Goal: Browse casually: Explore the website without a specific task or goal

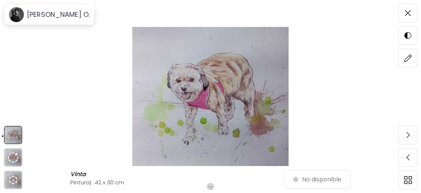
click at [233, 98] on img at bounding box center [210, 96] width 358 height 139
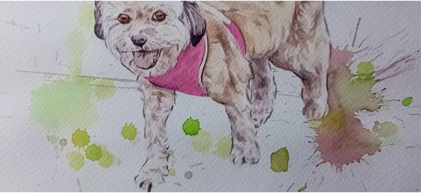
scroll to position [82, 0]
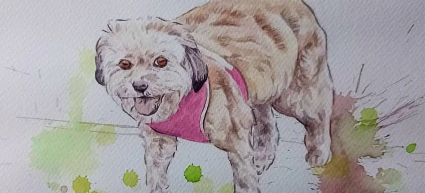
click at [217, 95] on img at bounding box center [212, 107] width 425 height 378
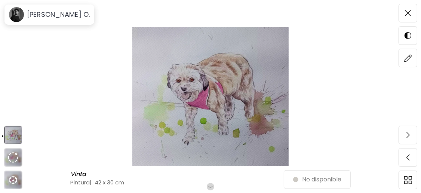
scroll to position [0, 0]
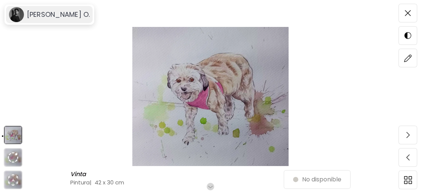
click at [51, 16] on h6 "[PERSON_NAME] O." at bounding box center [58, 14] width 63 height 9
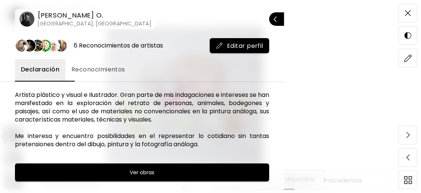
click at [120, 70] on span "Reconocimientos" at bounding box center [98, 69] width 54 height 9
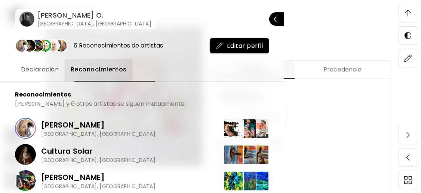
click at [66, 19] on h6 "[PERSON_NAME] O." at bounding box center [94, 15] width 114 height 9
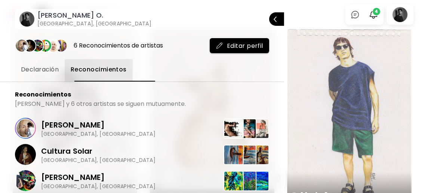
drag, startPoint x: 326, startPoint y: 18, endPoint x: 347, endPoint y: 9, distance: 22.6
click at [326, 18] on div at bounding box center [210, 96] width 421 height 193
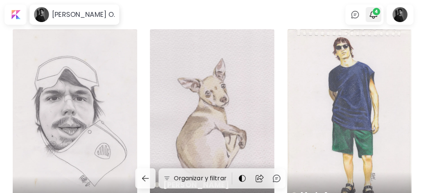
click at [380, 15] on span "4" at bounding box center [376, 11] width 7 height 7
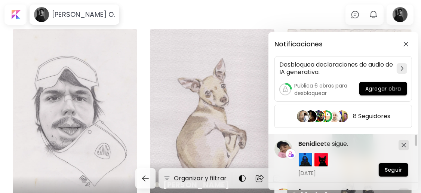
click at [204, 15] on div "Notificaciones Desbloquea declaraciones de audio de IA generativa. Publica 6 ob…" at bounding box center [210, 96] width 421 height 193
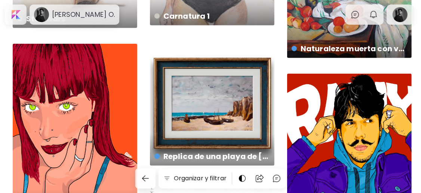
scroll to position [376, 0]
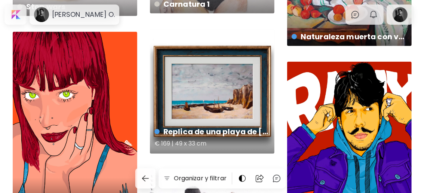
click at [229, 95] on div "Replica de una playa de [PERSON_NAME] € 169 | 49 x 33 cm" at bounding box center [212, 91] width 125 height 125
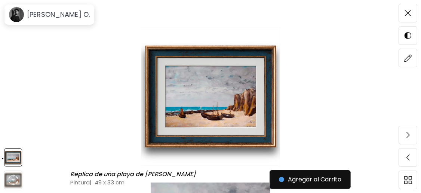
click at [224, 94] on img at bounding box center [210, 96] width 358 height 139
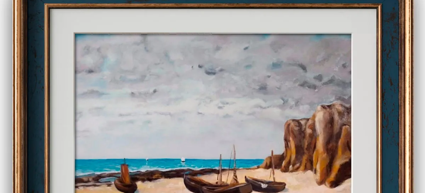
scroll to position [73, 0]
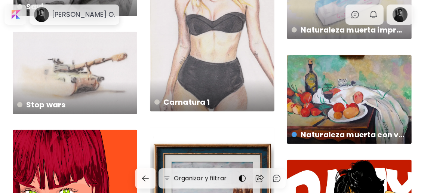
scroll to position [276, 0]
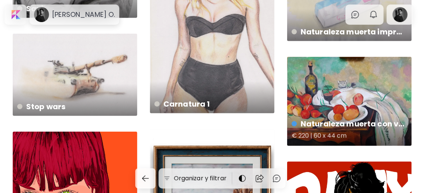
click at [339, 100] on div "Naturaleza muerta con vino y cebollas. € 220 | 60 x 44 cm" at bounding box center [349, 101] width 125 height 89
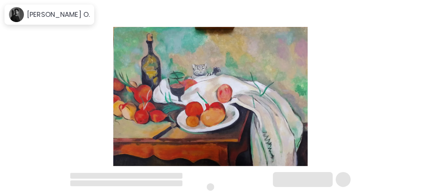
click at [209, 111] on img at bounding box center [210, 96] width 358 height 139
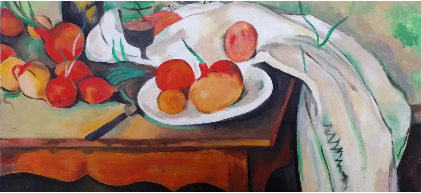
scroll to position [108, 0]
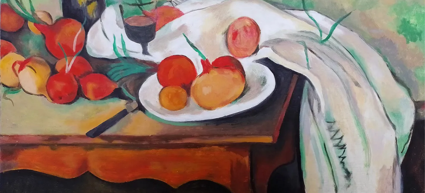
click at [232, 83] on img at bounding box center [212, 43] width 425 height 303
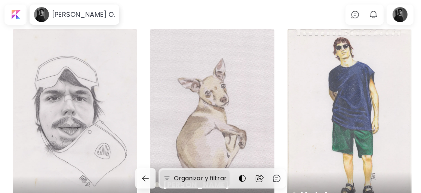
click at [204, 176] on h6 "Organizar y filtrar" at bounding box center [200, 178] width 53 height 9
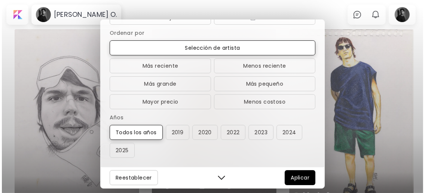
scroll to position [96, 0]
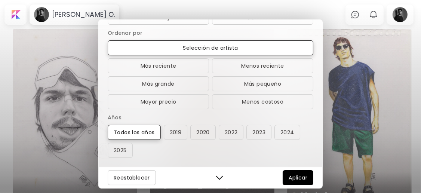
click at [346, 13] on div "Disponibilidad Todos Disponible No disponible Coleccionado Orientación Todas Cu…" at bounding box center [210, 96] width 421 height 193
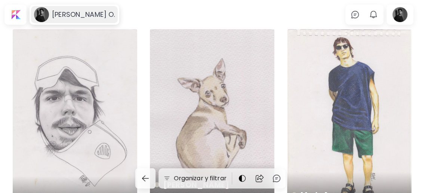
click at [56, 11] on h6 "[PERSON_NAME] O." at bounding box center [83, 14] width 63 height 9
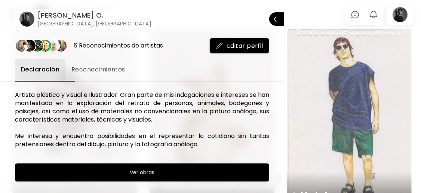
click at [298, 20] on div at bounding box center [210, 96] width 421 height 193
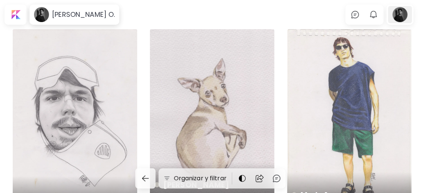
click at [403, 15] on div at bounding box center [400, 14] width 24 height 17
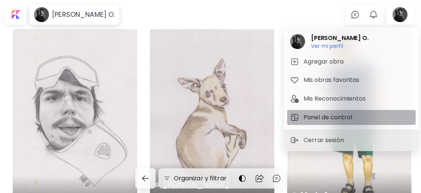
click at [342, 115] on h5 "Panel de control" at bounding box center [329, 117] width 51 height 9
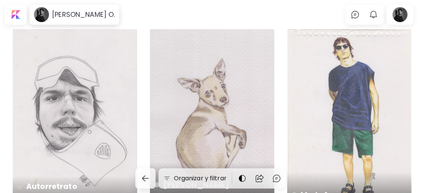
click at [69, 106] on div "Autorretrato 18 x 25 cm" at bounding box center [75, 118] width 125 height 179
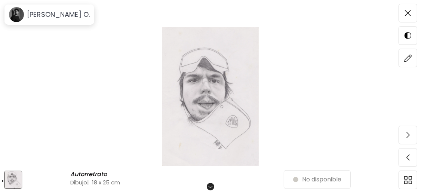
click at [217, 95] on img at bounding box center [210, 96] width 358 height 139
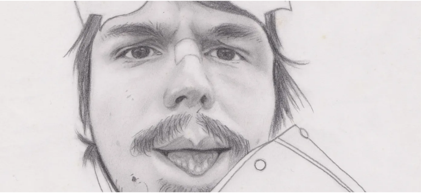
scroll to position [199, 0]
